Goal: Entertainment & Leisure: Consume media (video, audio)

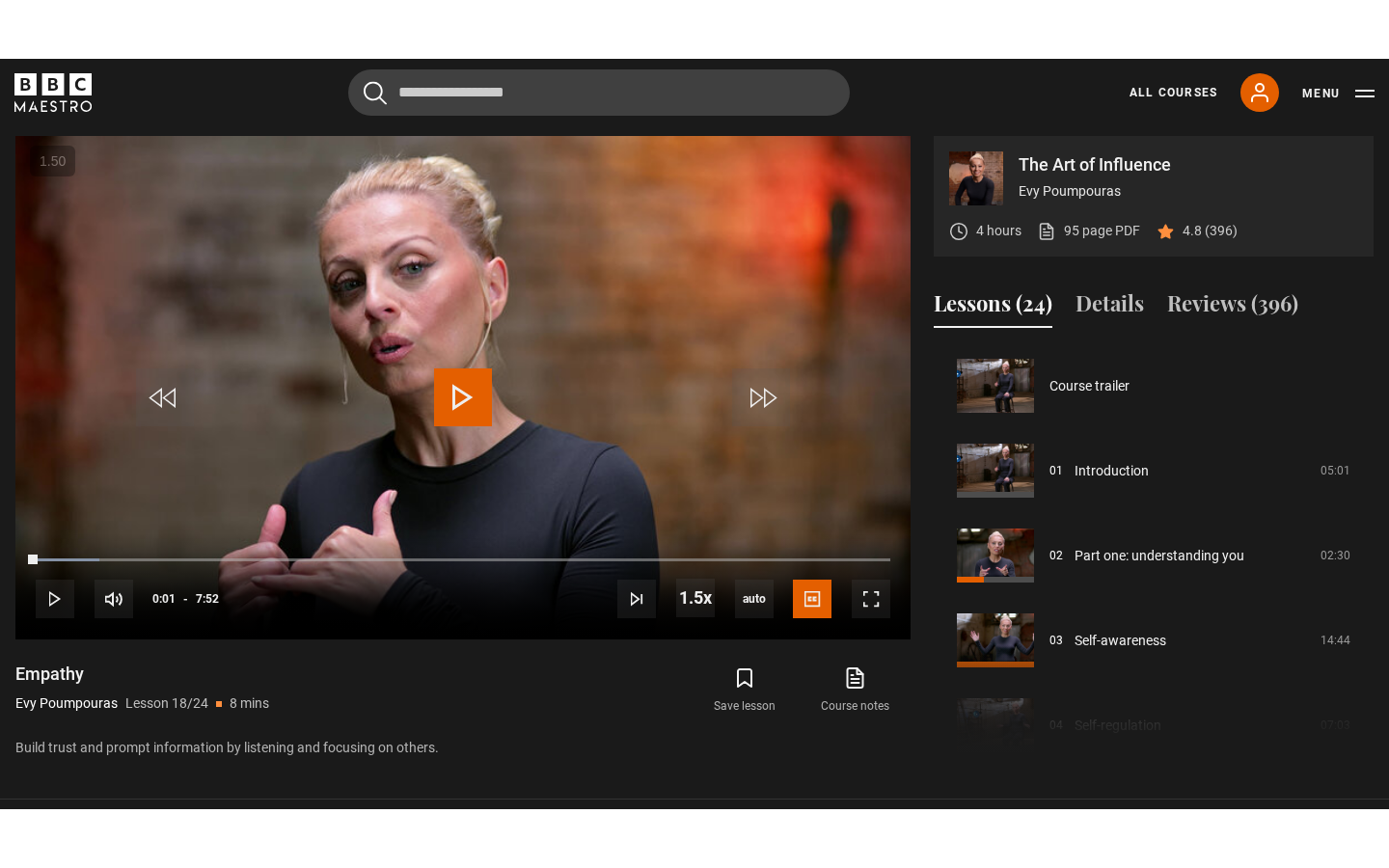
scroll to position [1442, 0]
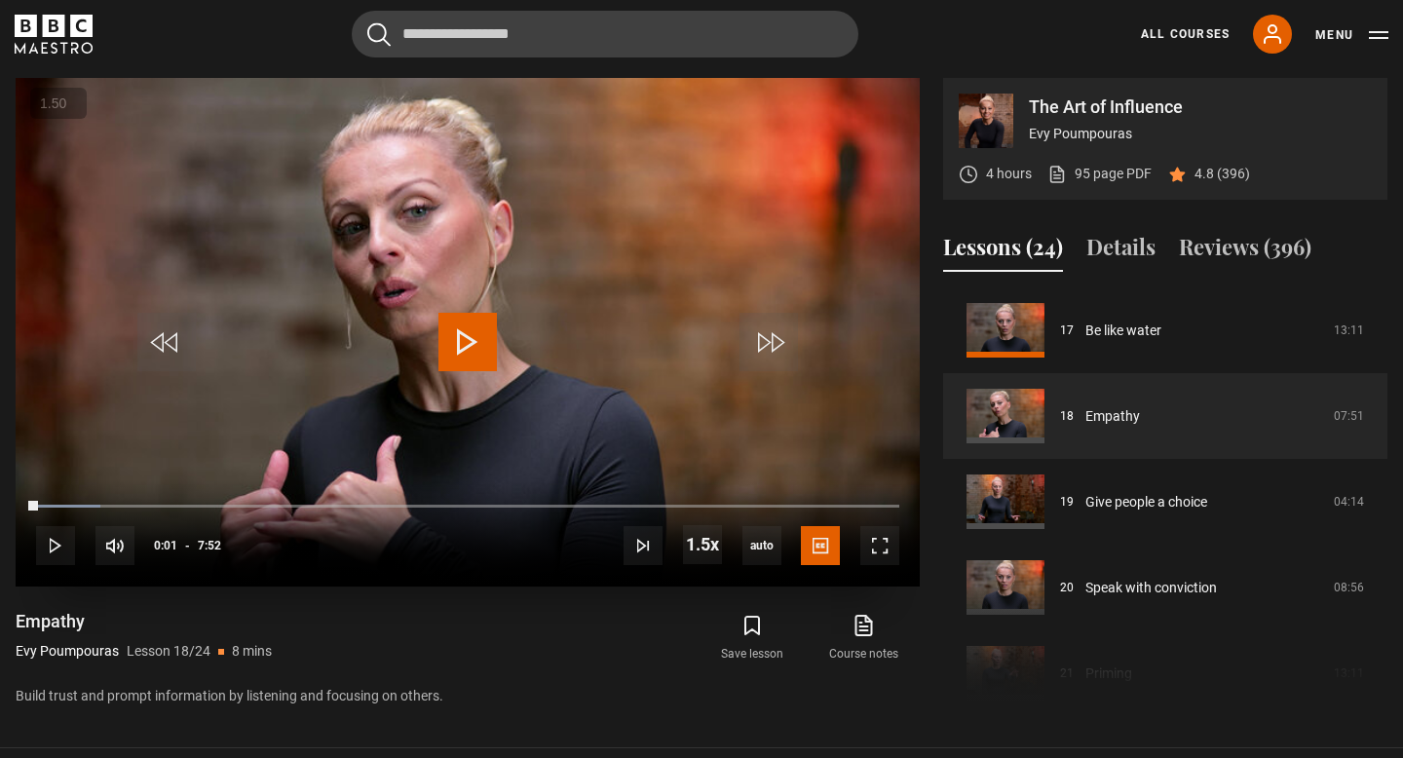
click at [0, 0] on button "+" at bounding box center [0, 0] width 0 height 0
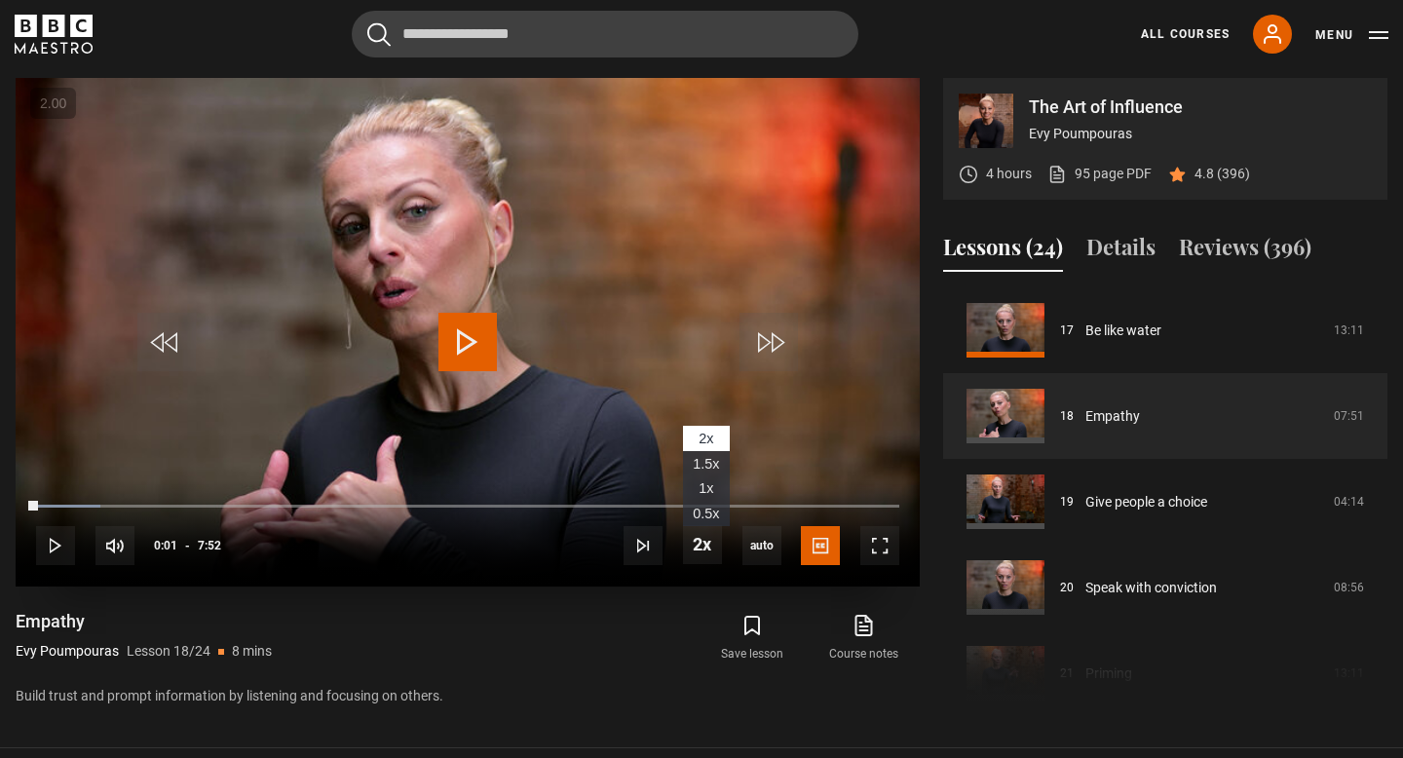
click at [697, 460] on span "1.5x" at bounding box center [706, 464] width 26 height 16
click at [885, 543] on span "Video Player" at bounding box center [879, 545] width 39 height 39
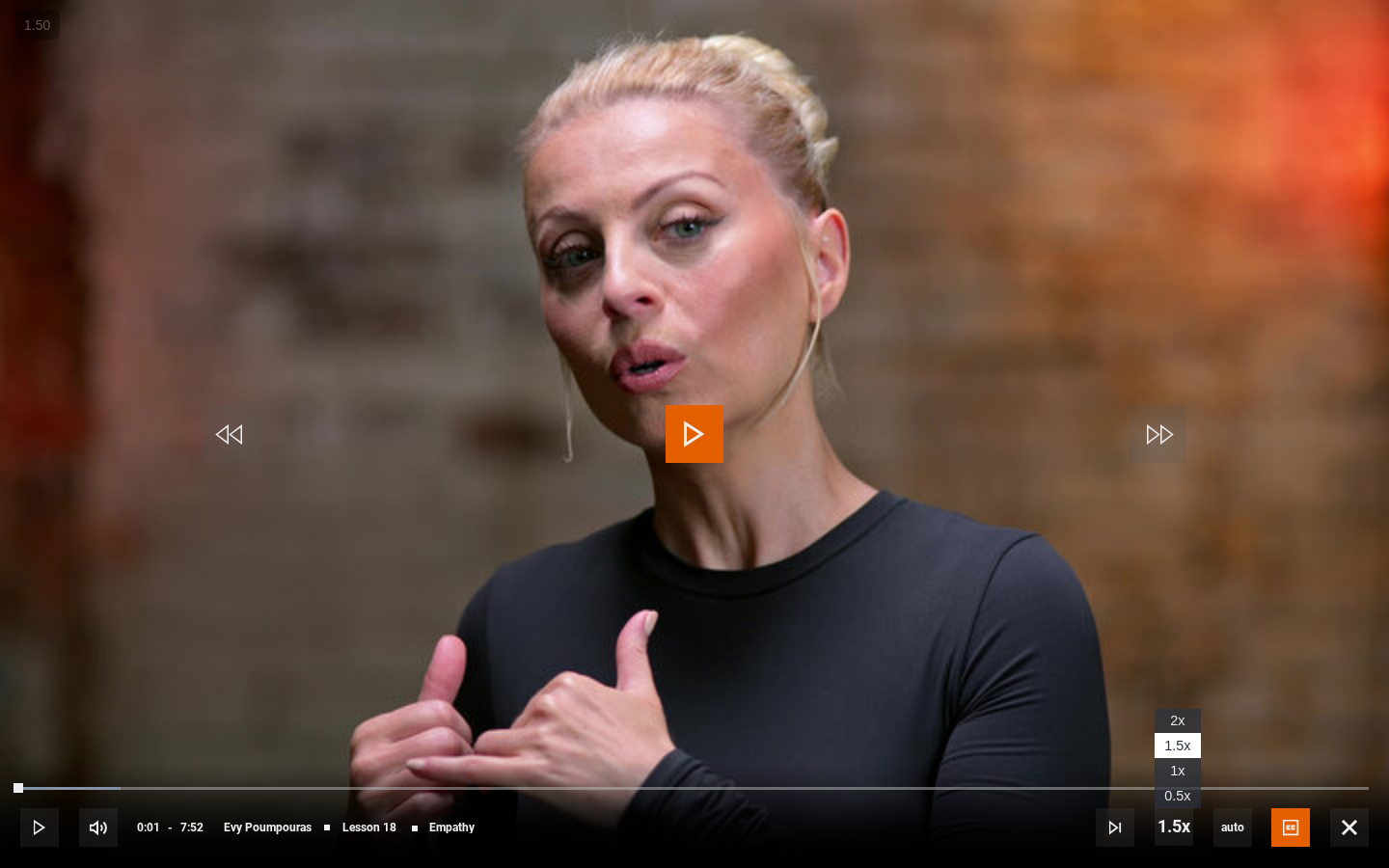
click at [1172, 749] on span "1x" at bounding box center [1177, 770] width 15 height 16
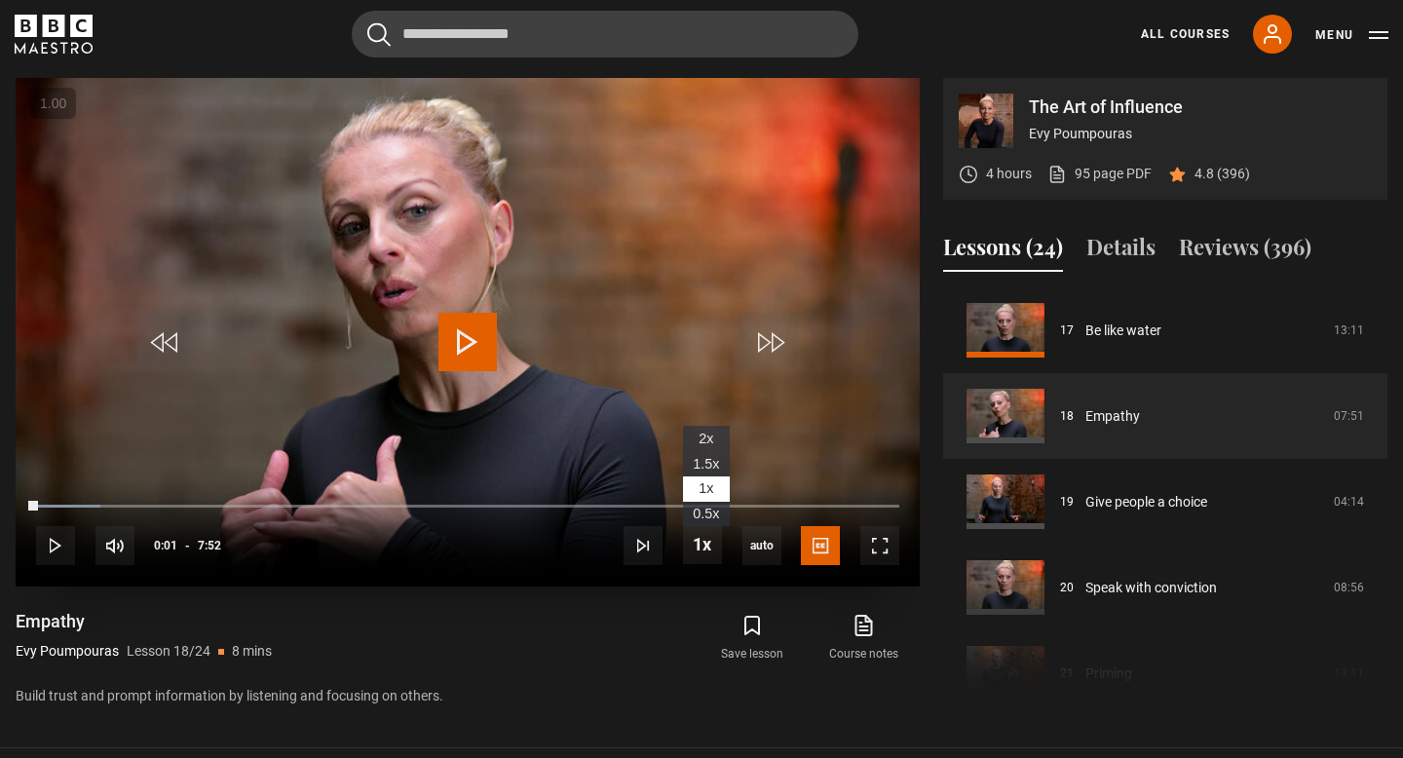
click at [708, 467] on span "1.5x" at bounding box center [706, 464] width 26 height 16
click at [881, 544] on span "Video Player" at bounding box center [879, 545] width 39 height 39
click at [464, 368] on span "Video Player" at bounding box center [467, 342] width 58 height 58
click at [864, 545] on span "Video Player" at bounding box center [879, 545] width 39 height 39
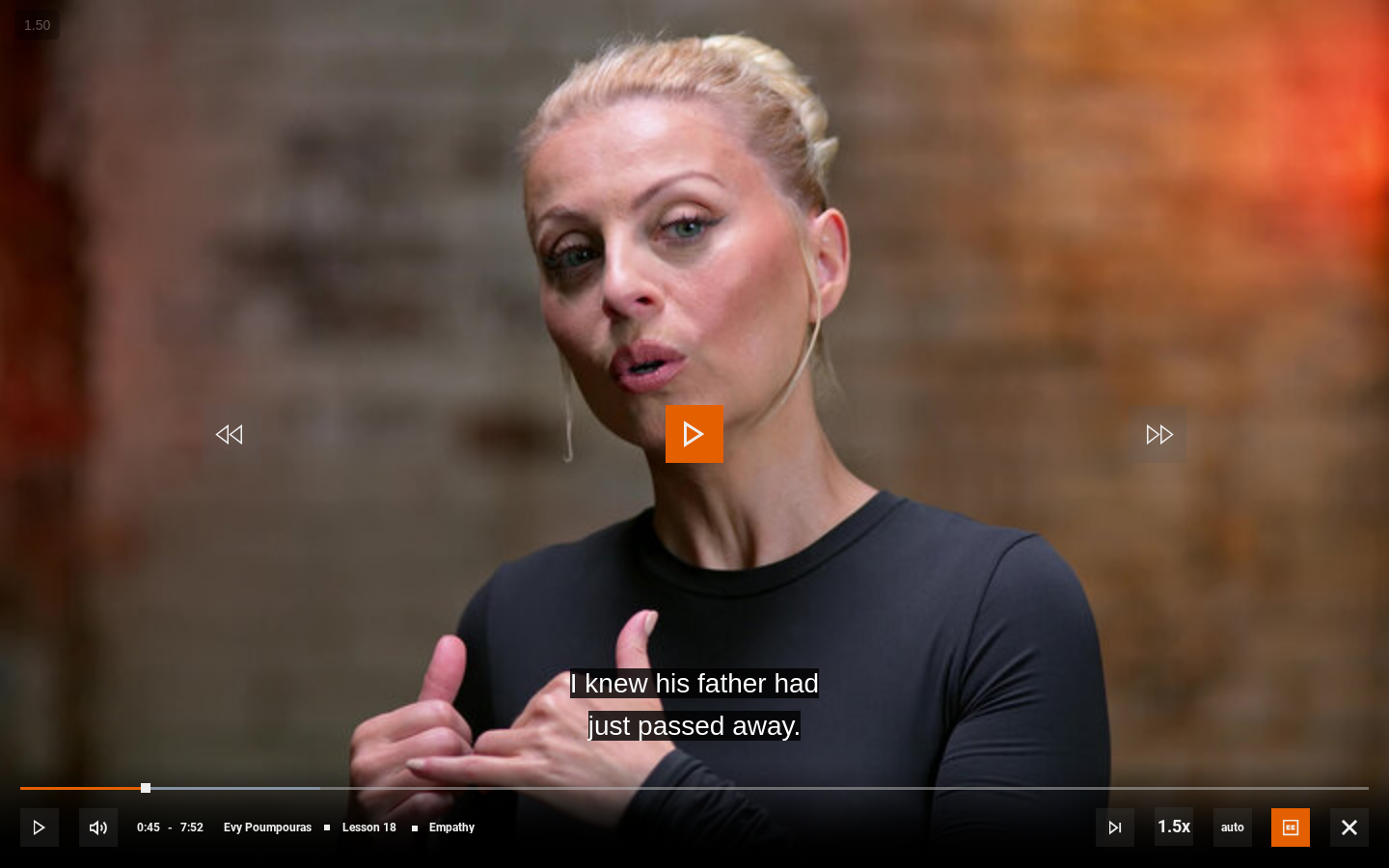
click at [697, 435] on span "Video Player" at bounding box center [694, 434] width 57 height 57
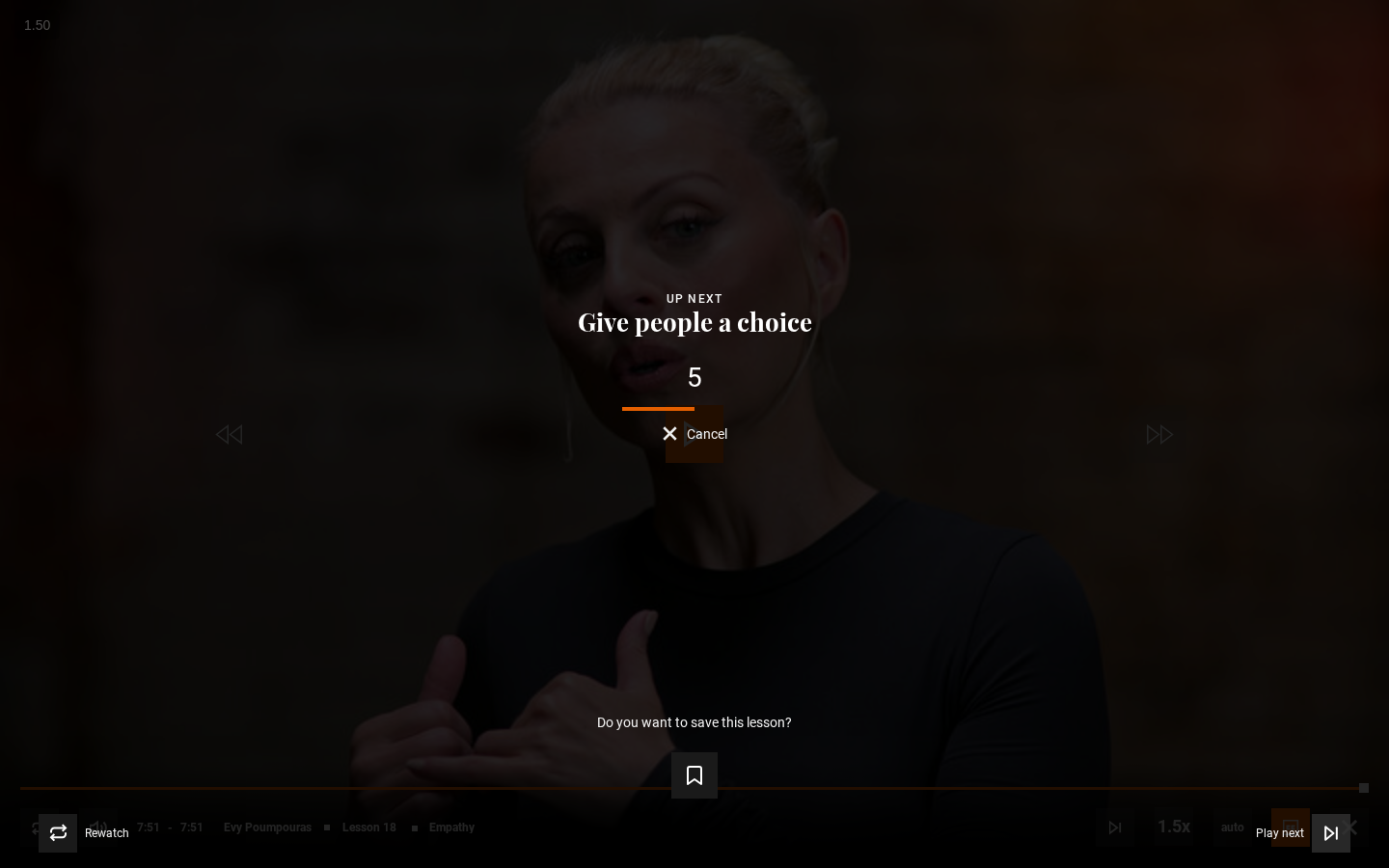
click at [1328, 749] on icon "Video Player" at bounding box center [1330, 832] width 19 height 19
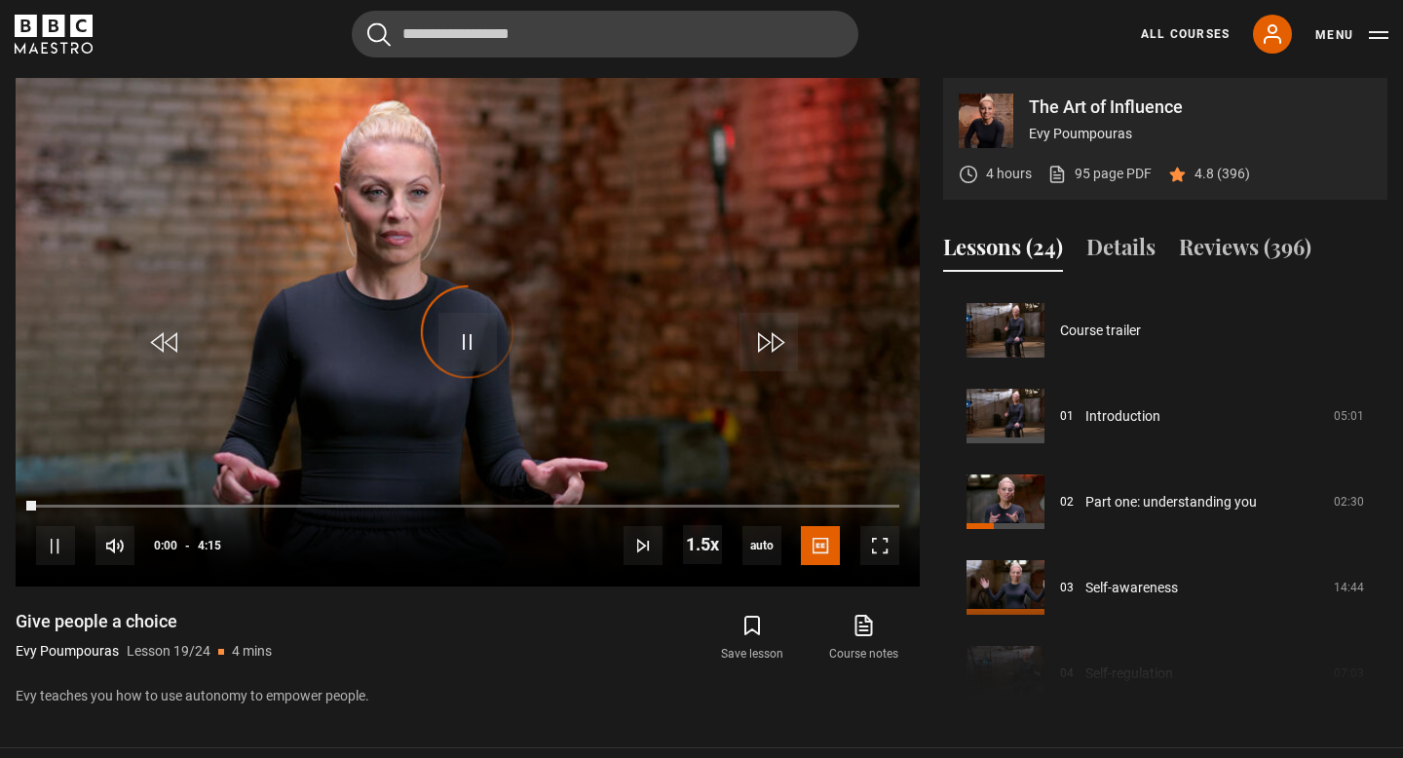
scroll to position [1543, 0]
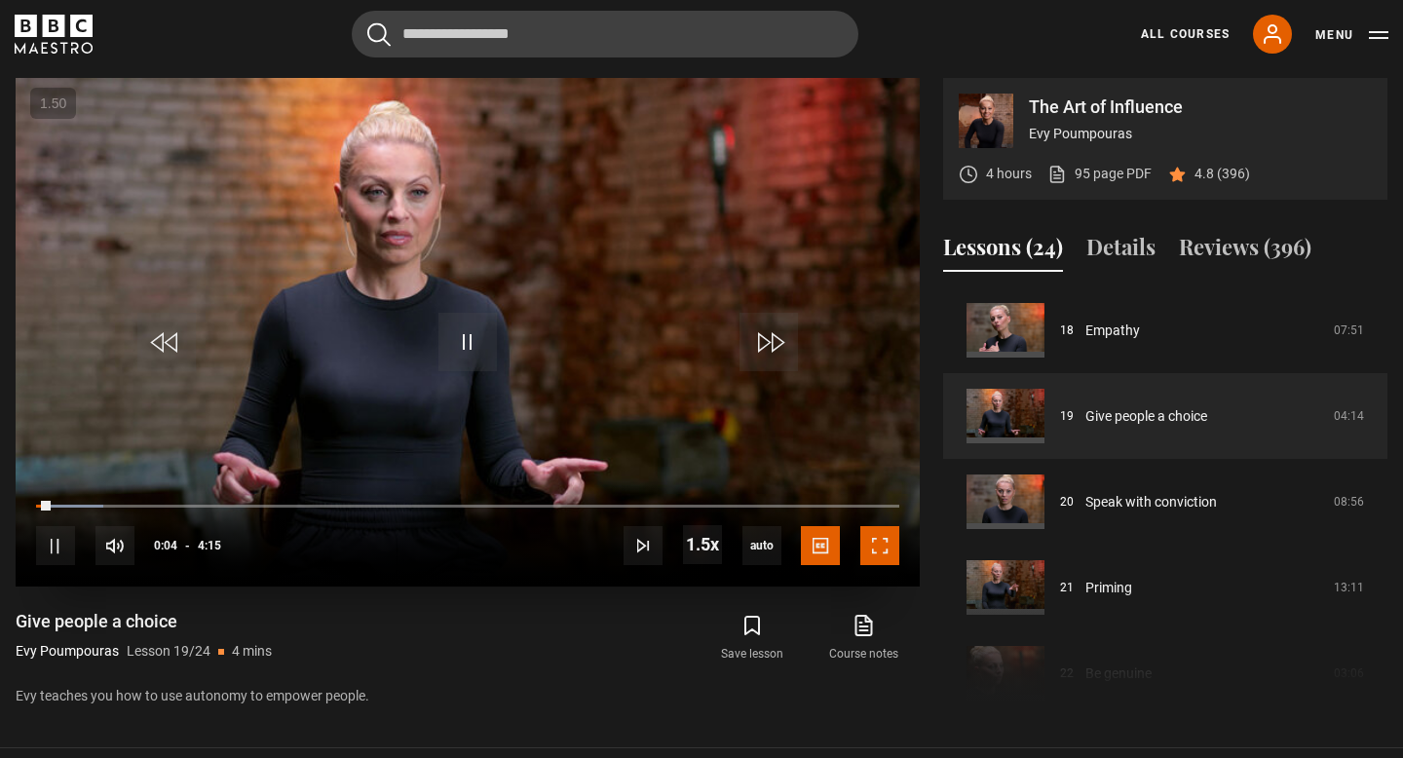
click at [880, 541] on span "Video Player" at bounding box center [879, 545] width 39 height 39
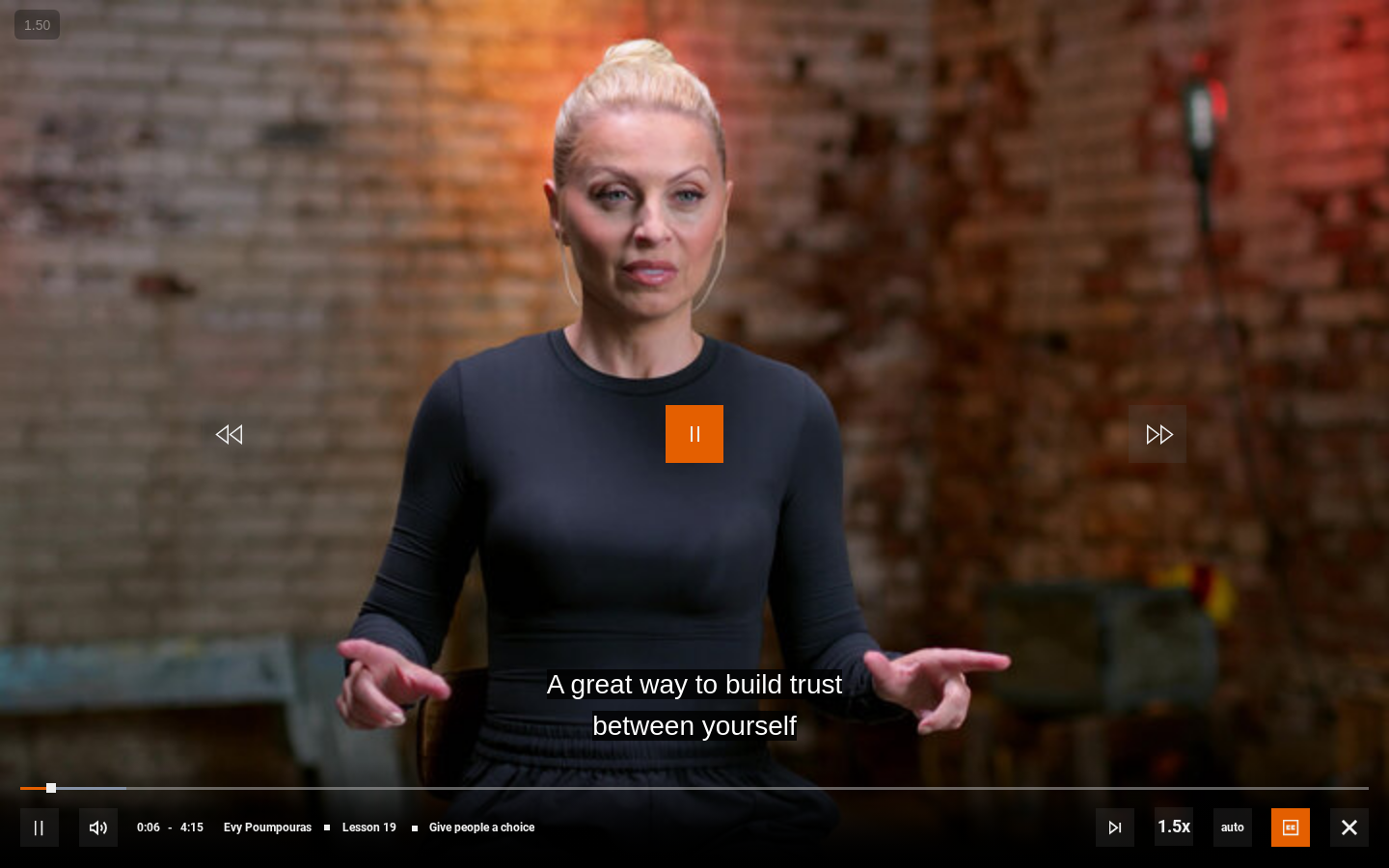
click at [681, 457] on span "Video Player" at bounding box center [694, 434] width 57 height 57
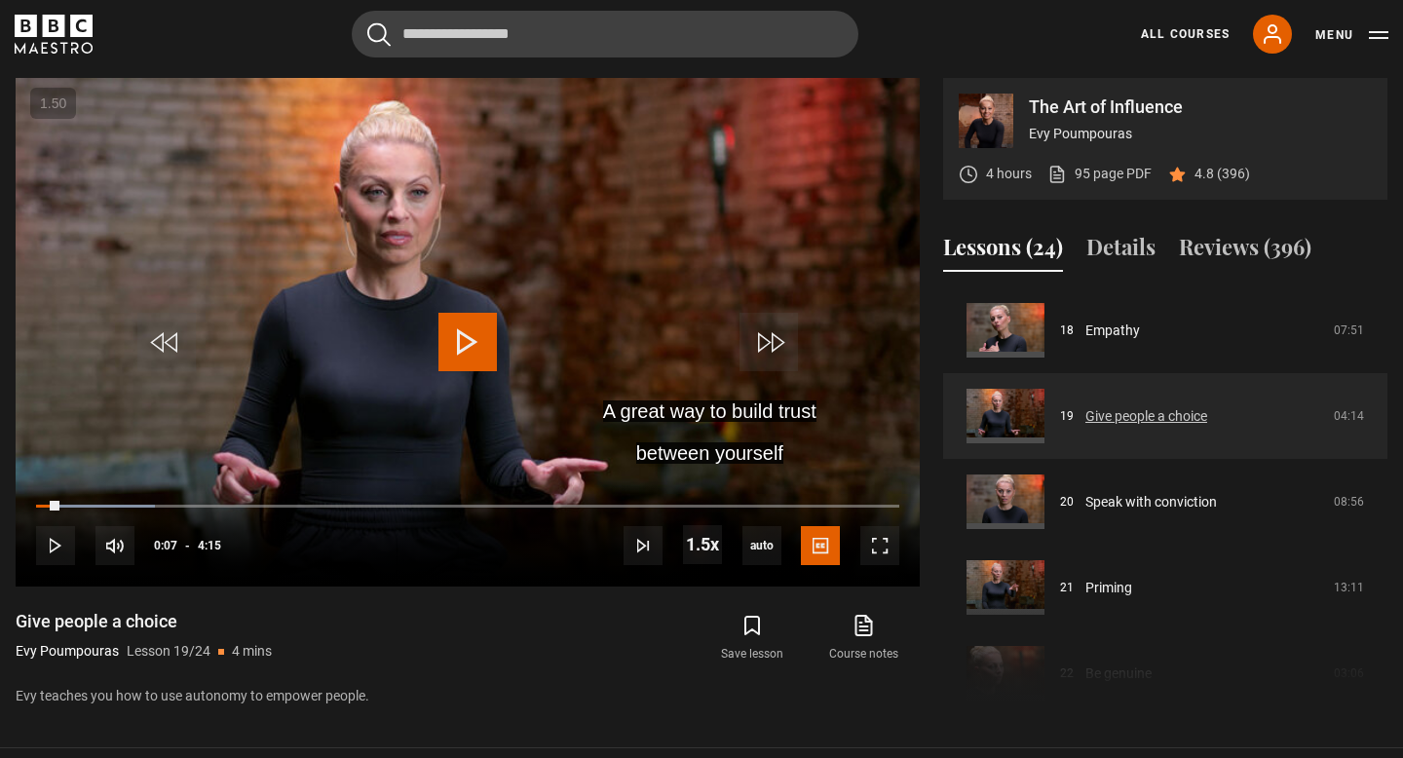
click at [1085, 420] on link "Give people a choice" at bounding box center [1146, 416] width 122 height 20
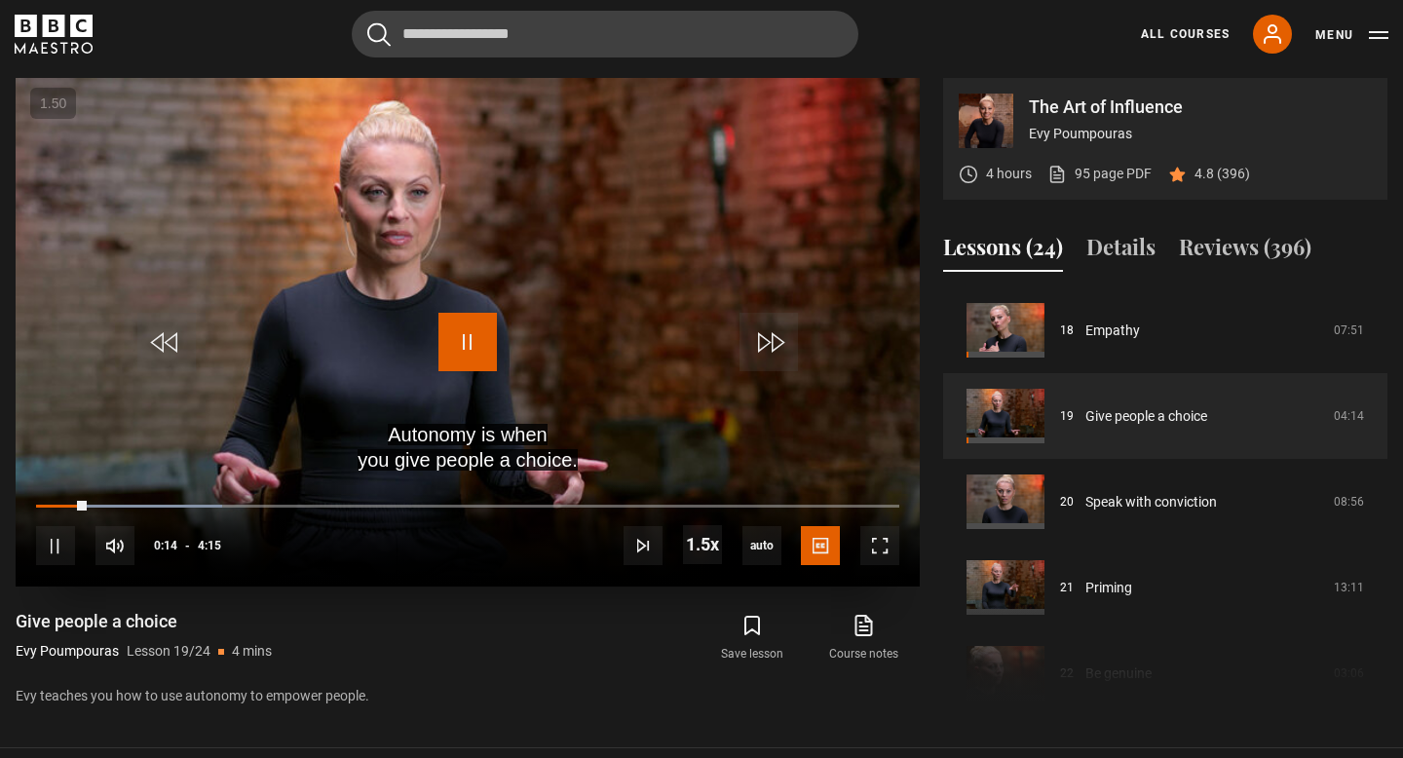
click at [473, 334] on span "Video Player" at bounding box center [467, 342] width 58 height 58
click at [1085, 418] on link "Give people a choice" at bounding box center [1146, 416] width 122 height 20
click at [470, 355] on span "Video Player" at bounding box center [467, 342] width 58 height 58
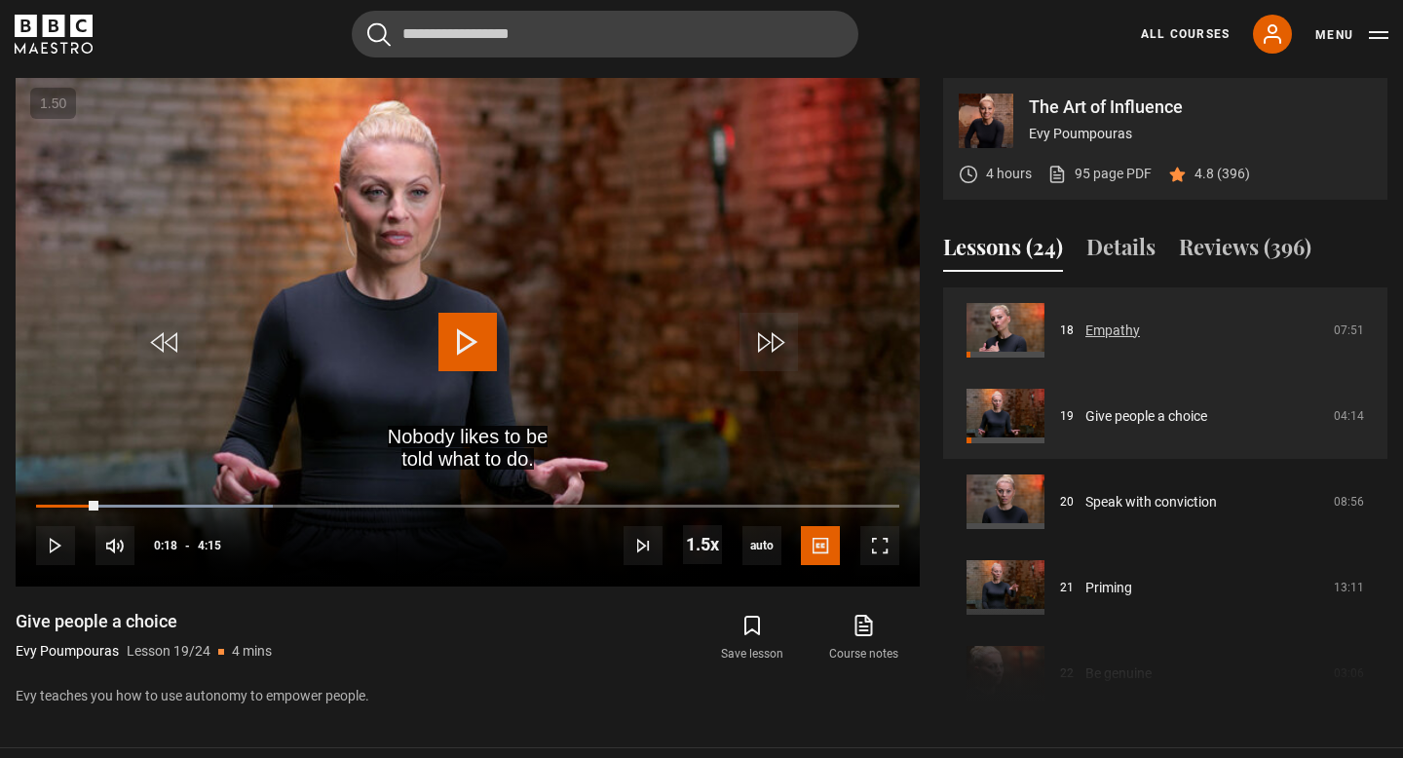
click at [1085, 341] on link "Empathy" at bounding box center [1112, 330] width 55 height 20
click at [1085, 327] on link "Empathy" at bounding box center [1112, 330] width 55 height 20
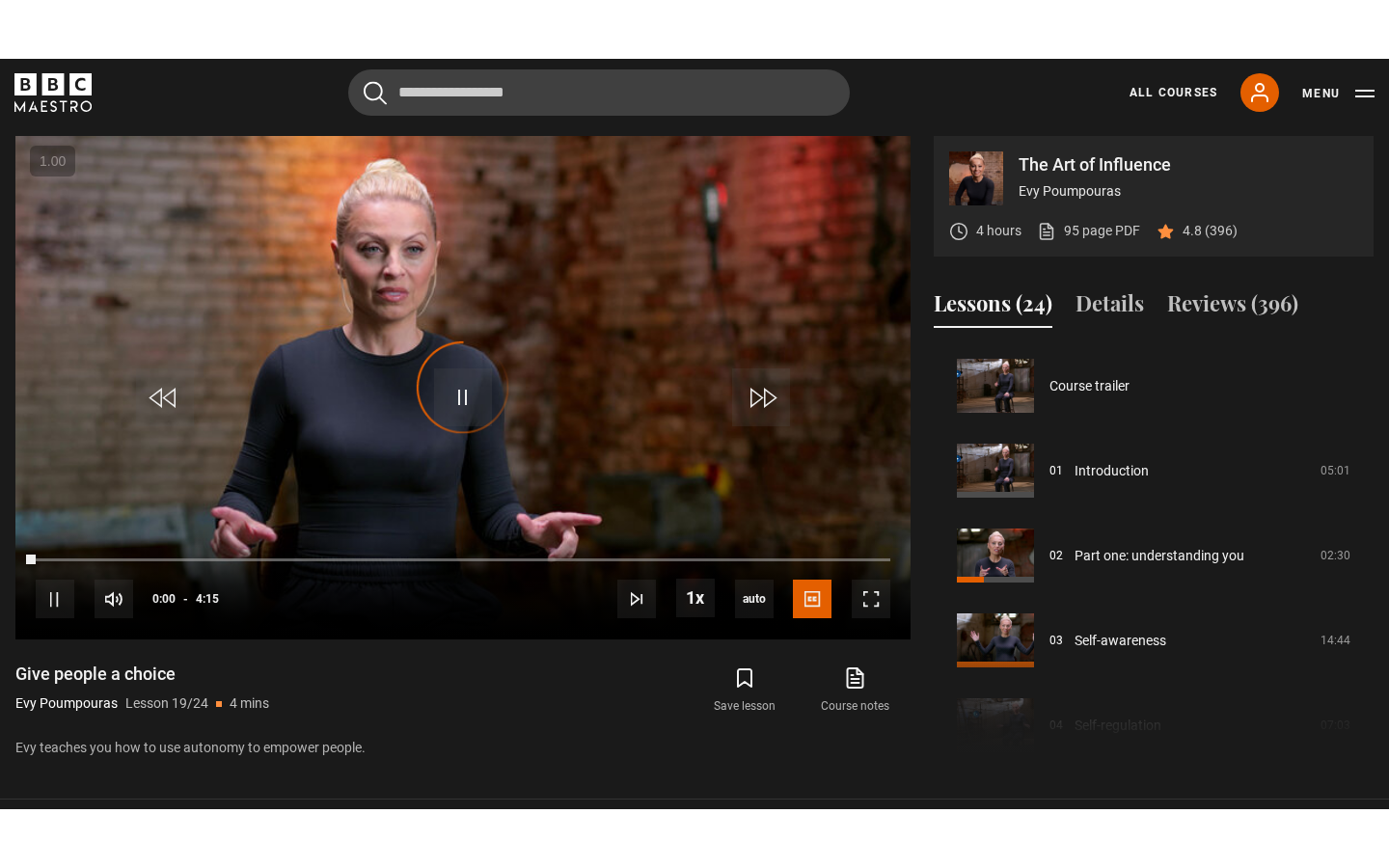
scroll to position [1527, 0]
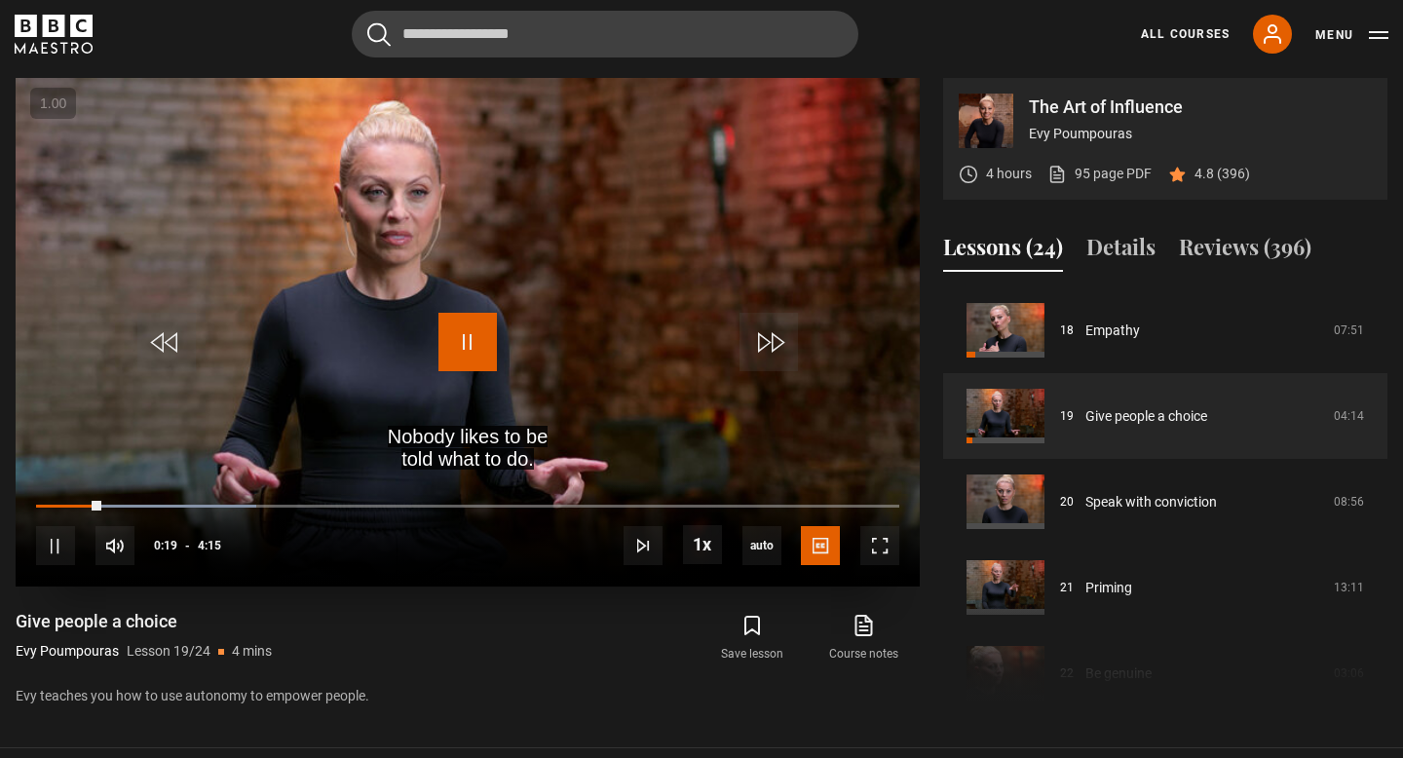
click at [471, 348] on span "Video Player" at bounding box center [467, 342] width 58 height 58
click at [879, 561] on span "Video Player" at bounding box center [879, 545] width 39 height 39
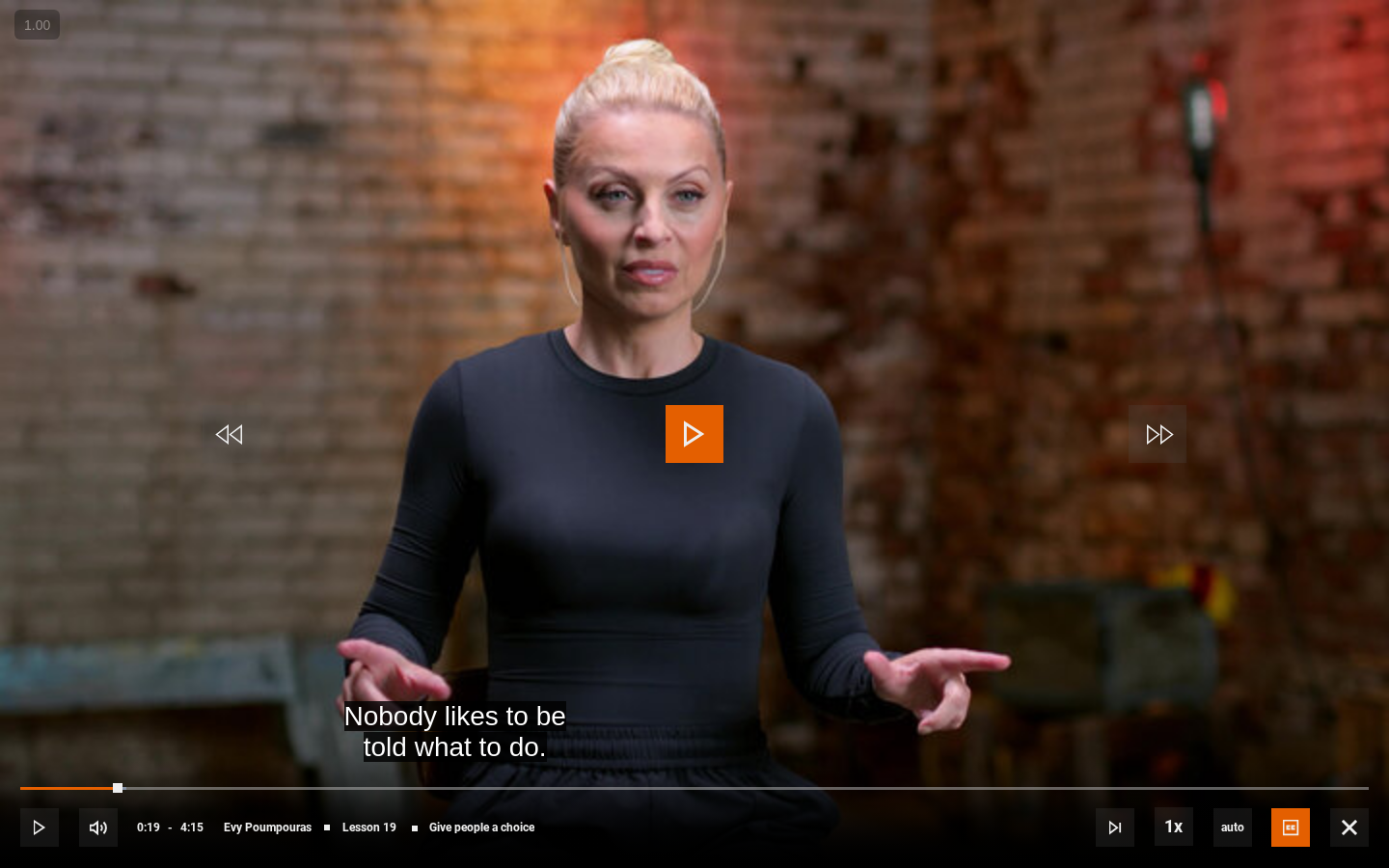
click at [699, 435] on span "Video Player" at bounding box center [694, 434] width 57 height 57
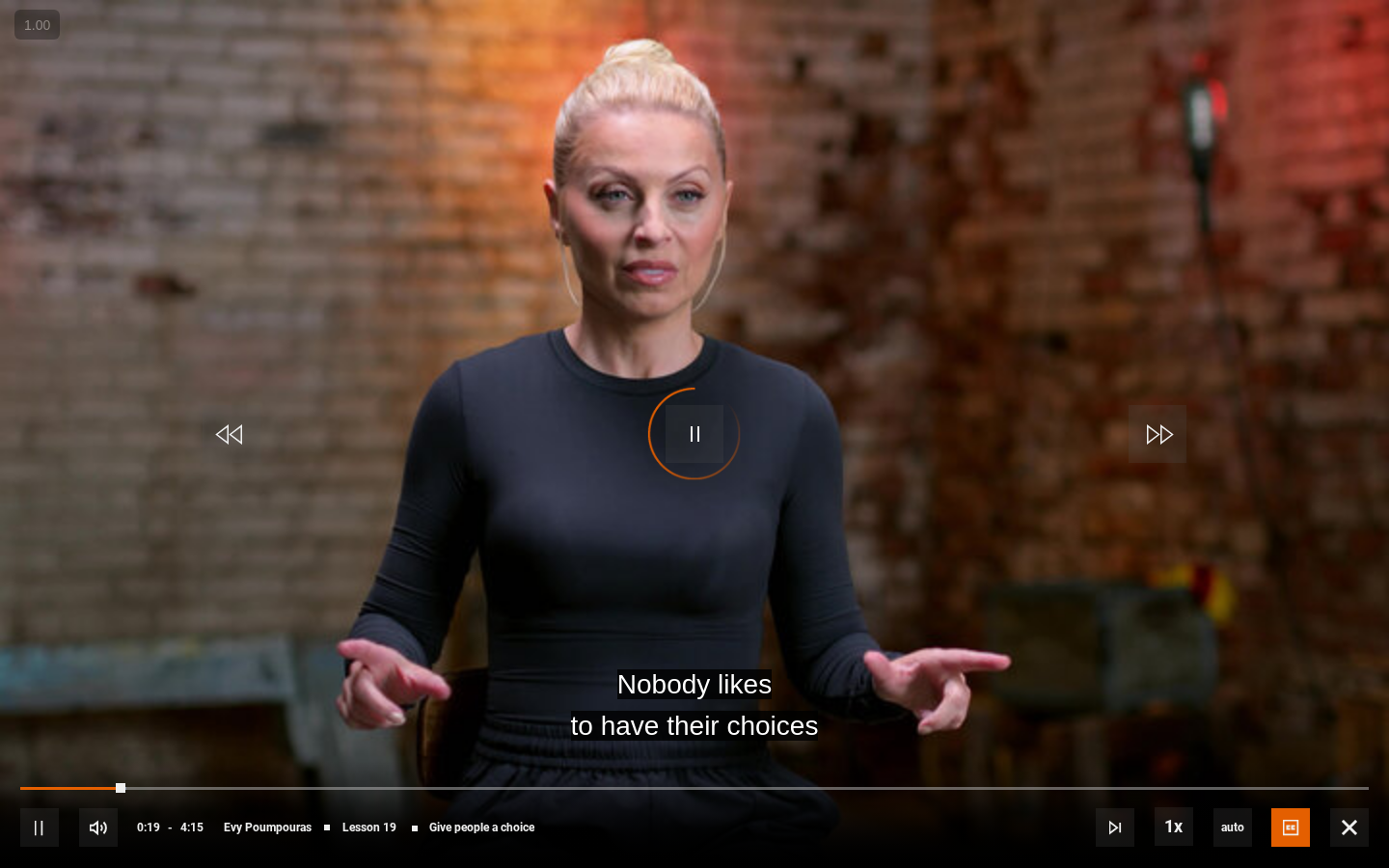
click at [691, 432] on div "Video Player is loading." at bounding box center [694, 434] width 96 height 96
click at [691, 432] on span "Video Player" at bounding box center [694, 434] width 57 height 57
